Goal: Transaction & Acquisition: Purchase product/service

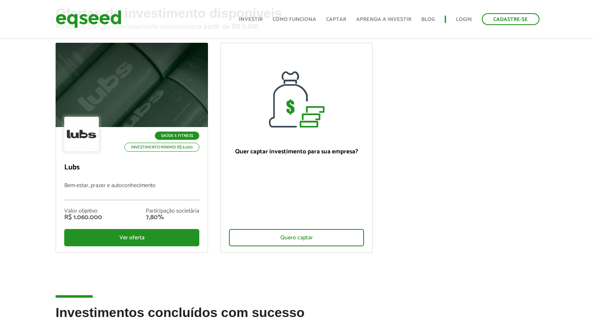
scroll to position [97, 0]
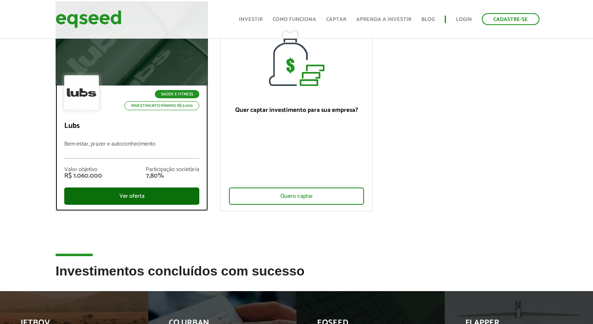
click at [127, 197] on div "Ver oferta" at bounding box center [131, 196] width 135 height 17
